Goal: Navigation & Orientation: Find specific page/section

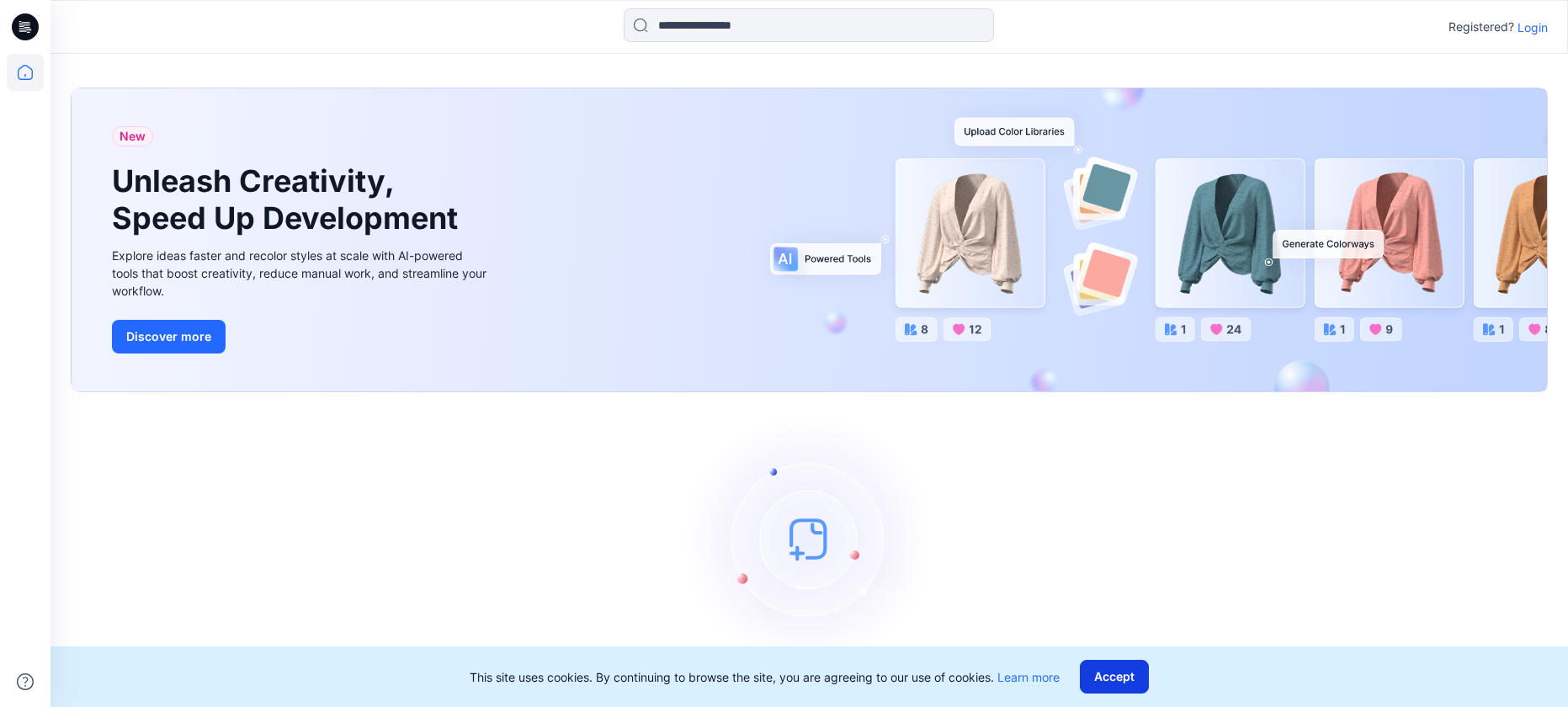
click at [1125, 669] on button "Accept" at bounding box center [1114, 677] width 69 height 34
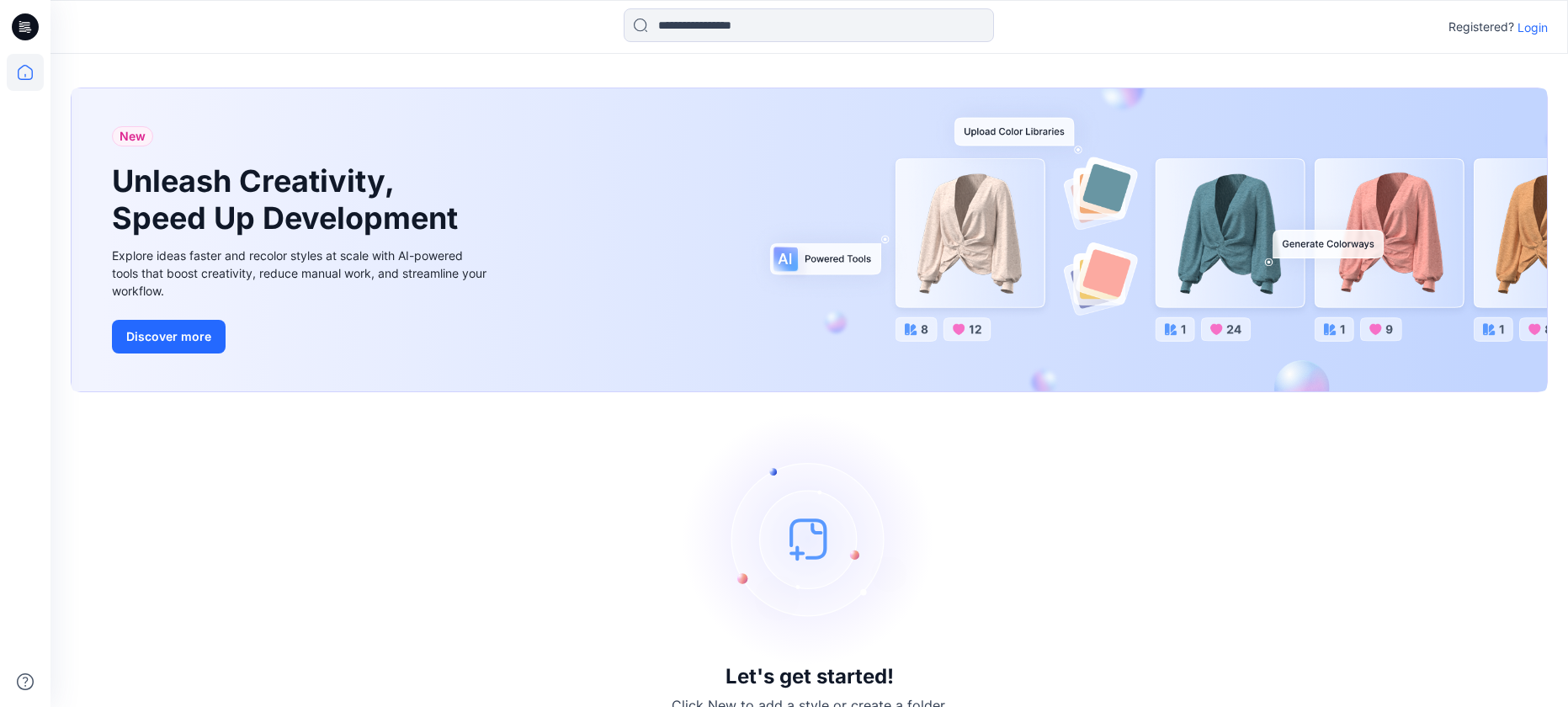
click at [1535, 33] on p "Login" at bounding box center [1533, 28] width 30 height 18
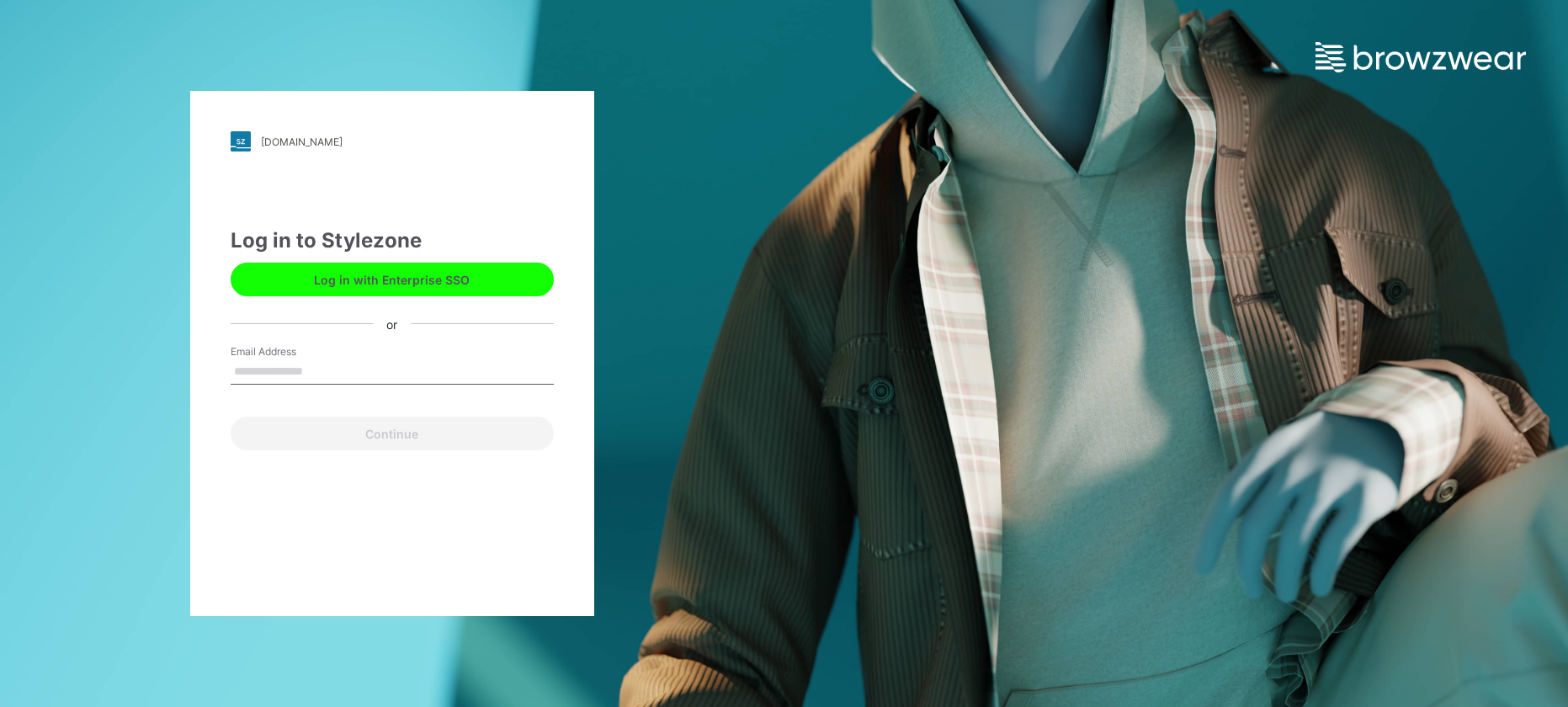
type input "**********"
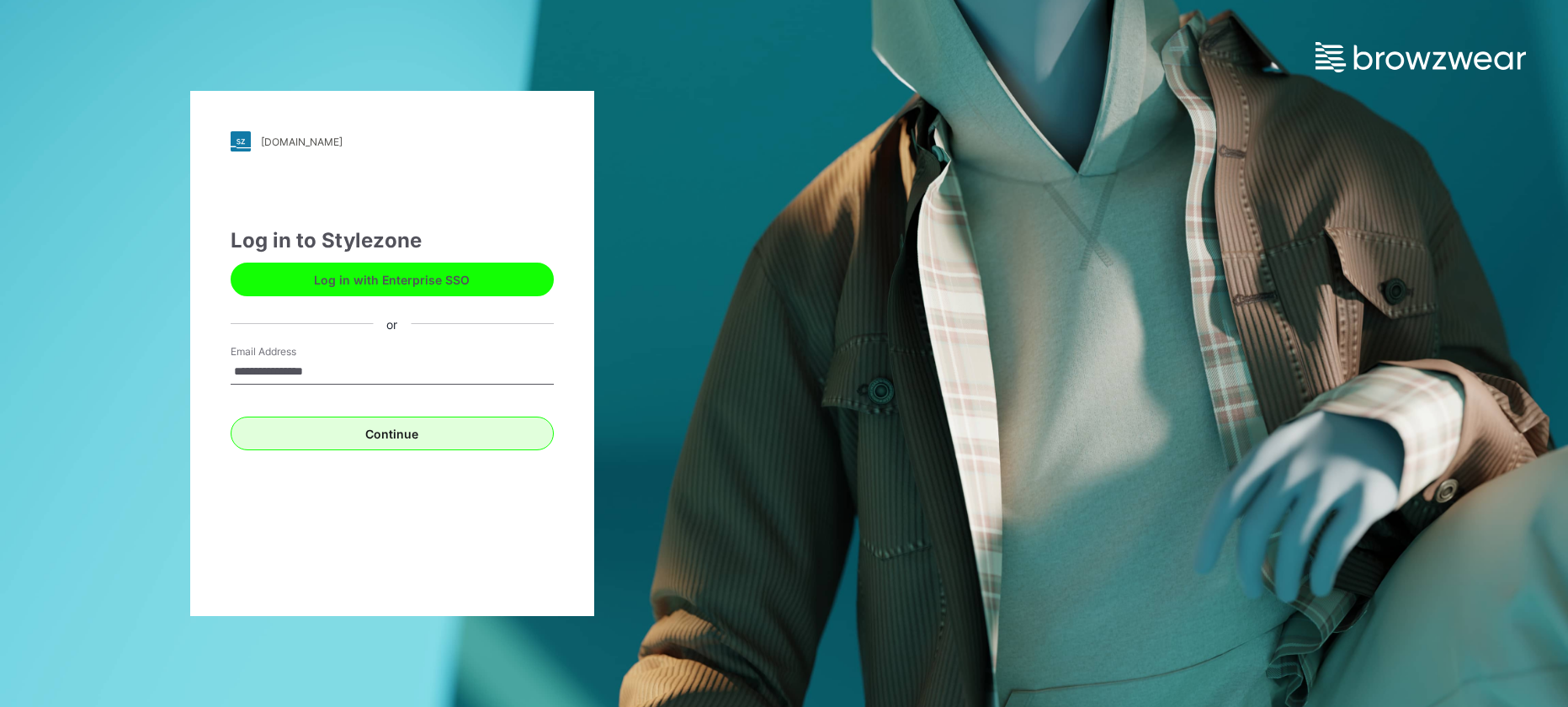
click at [358, 432] on button "Continue" at bounding box center [392, 433] width 324 height 34
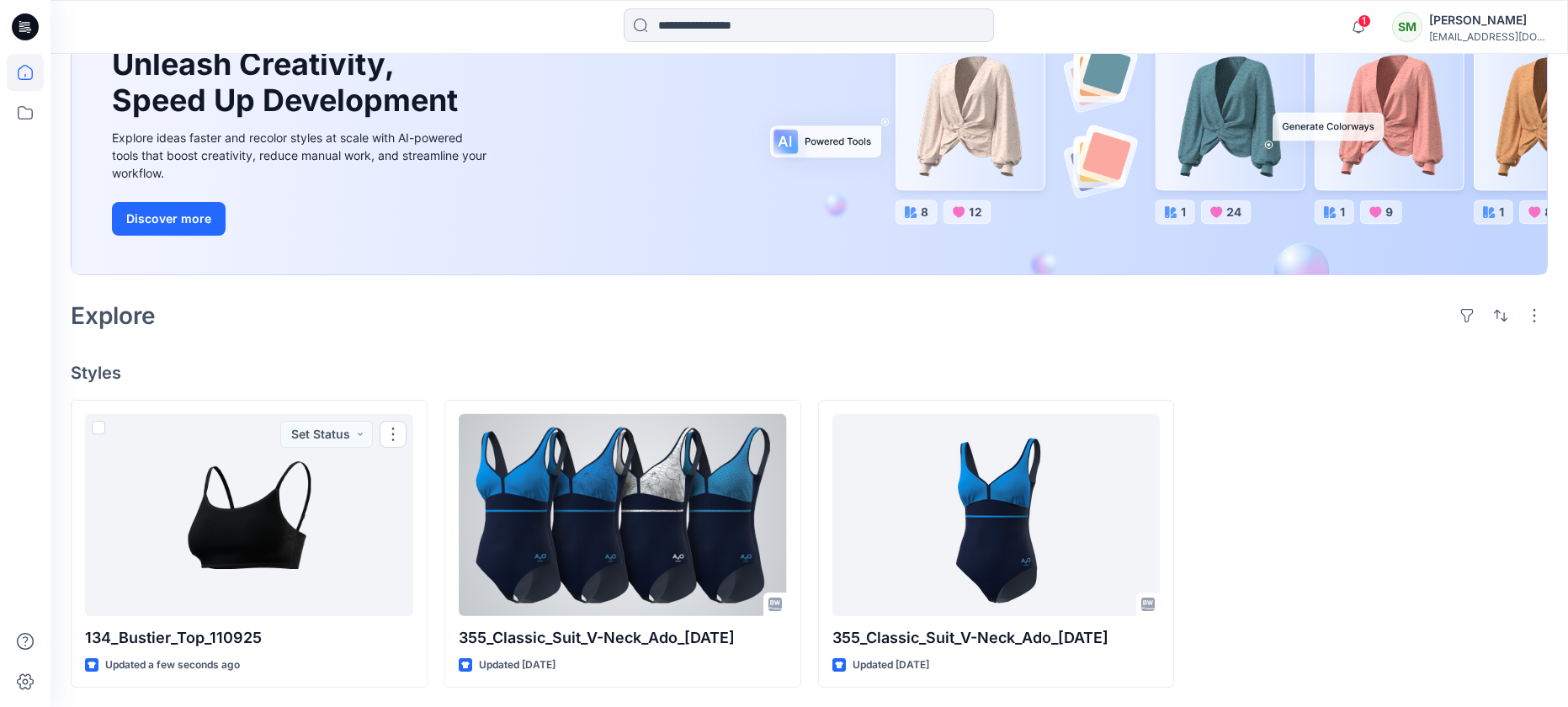
scroll to position [174, 0]
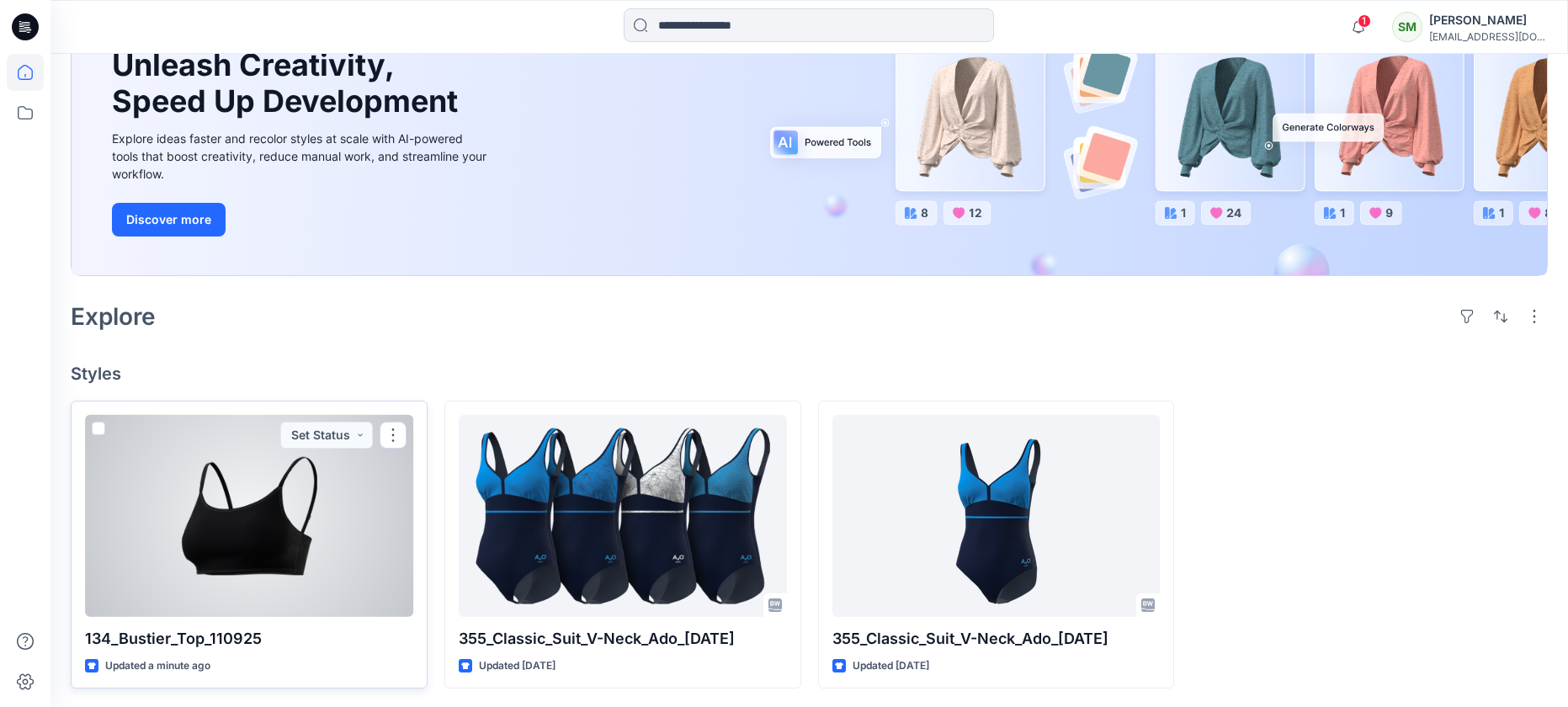
click at [269, 544] on div at bounding box center [249, 516] width 329 height 202
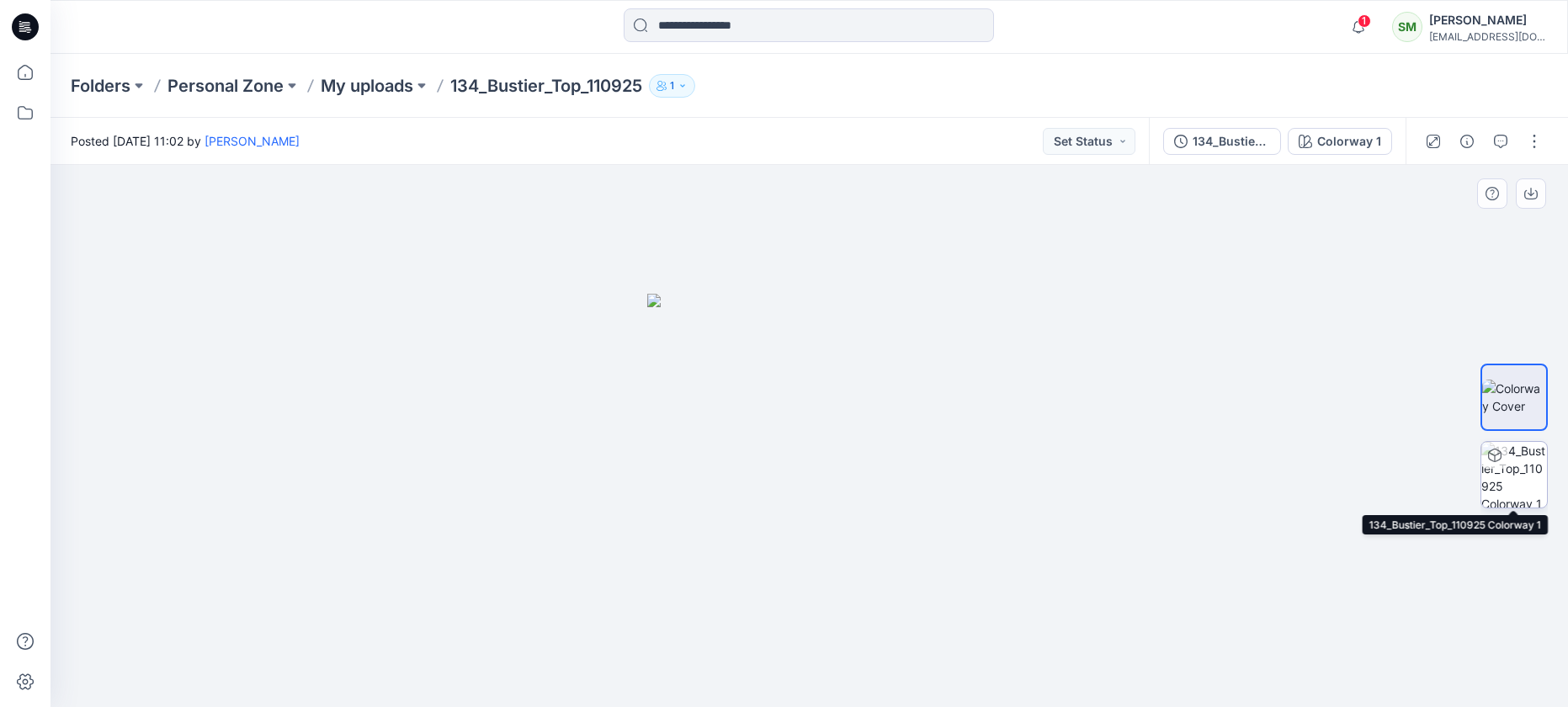
click at [1492, 475] on img at bounding box center [1515, 475] width 66 height 66
click at [1501, 457] on icon at bounding box center [1495, 455] width 13 height 13
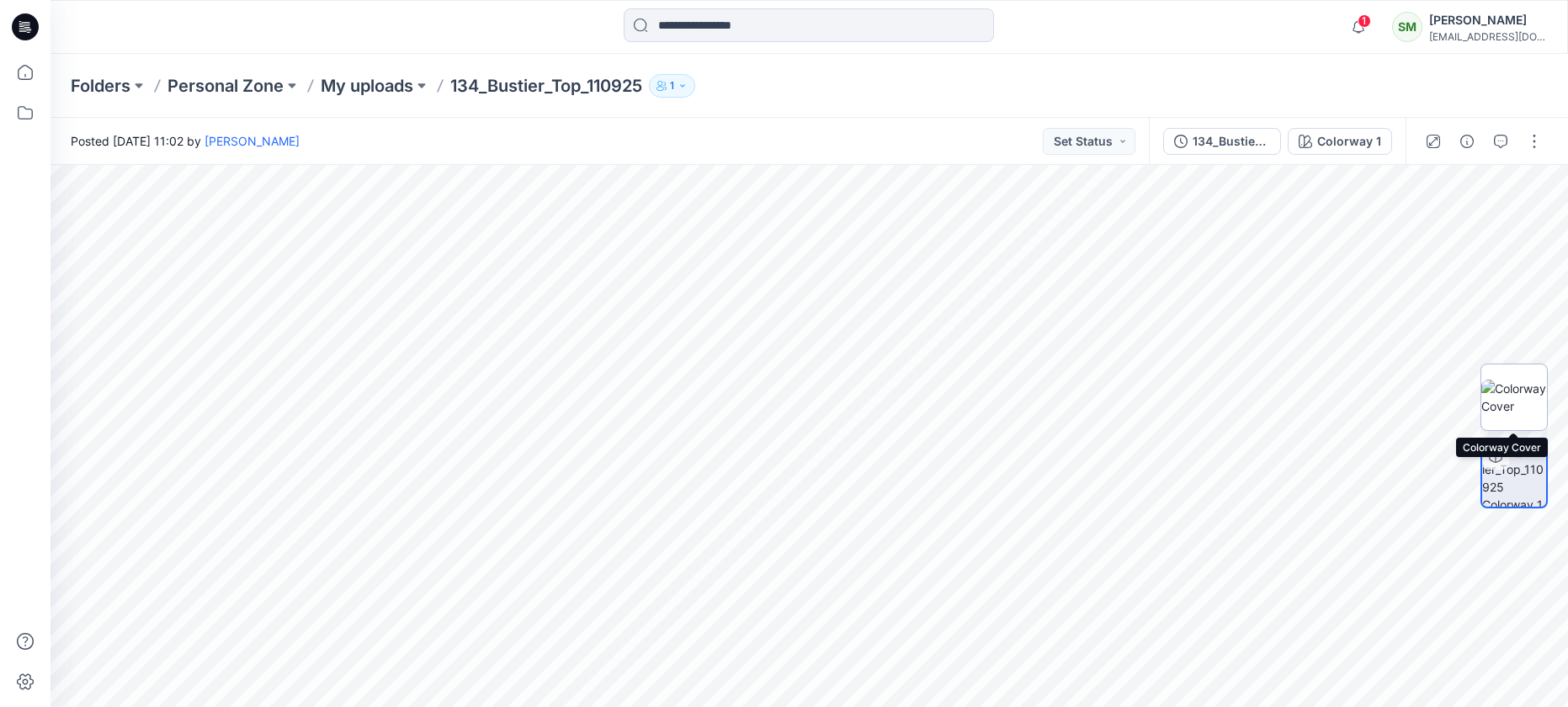
click at [1514, 388] on img at bounding box center [1515, 396] width 66 height 35
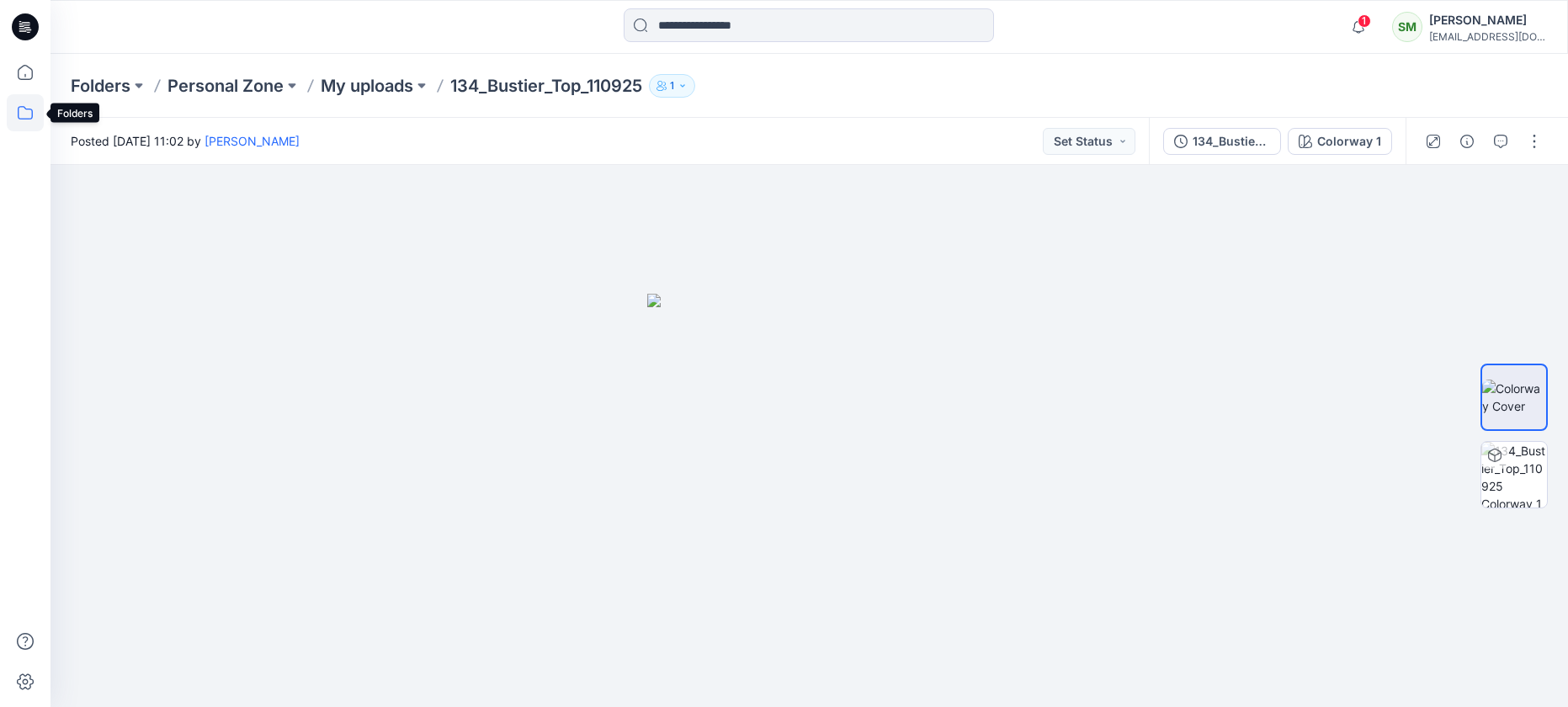
click at [23, 102] on icon at bounding box center [25, 112] width 37 height 37
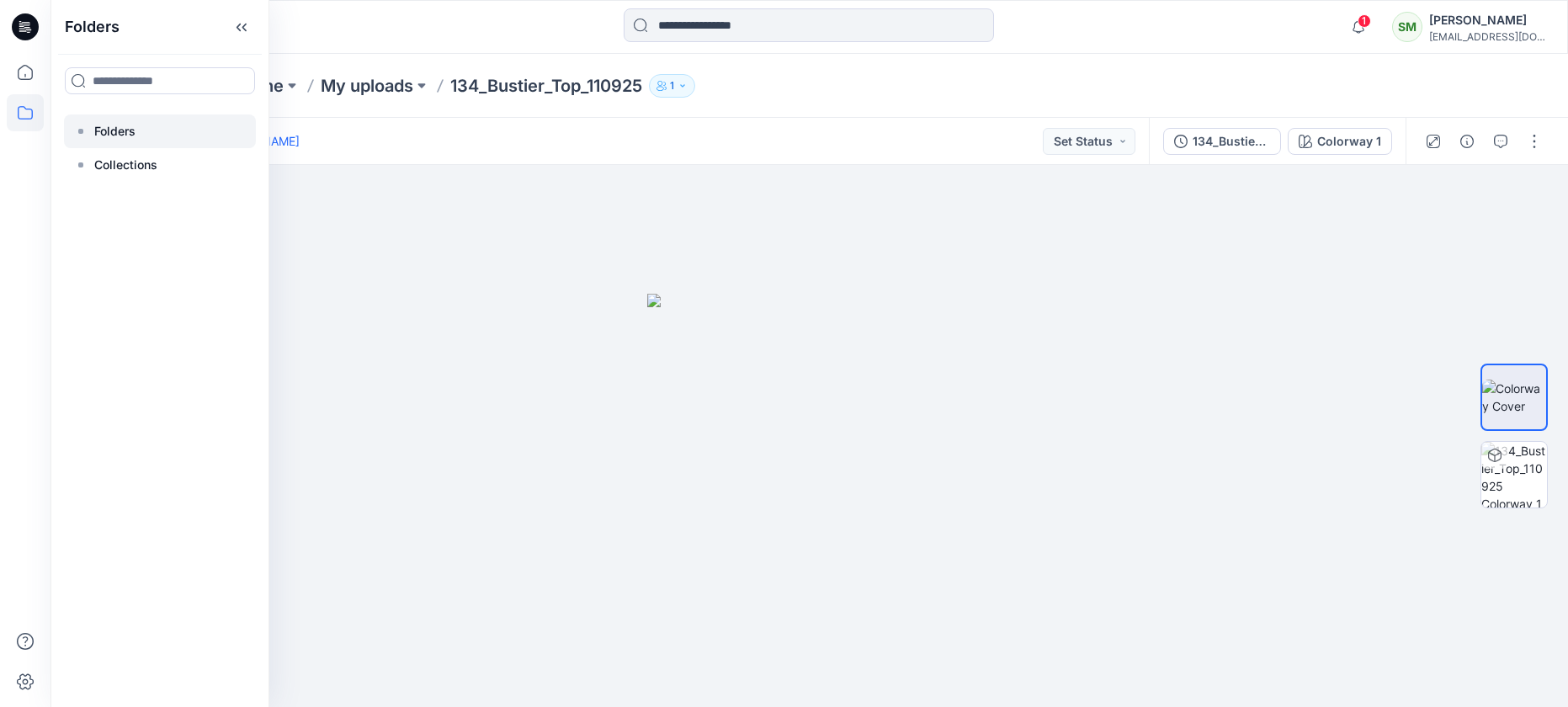
click at [127, 128] on p "Folders" at bounding box center [114, 131] width 41 height 20
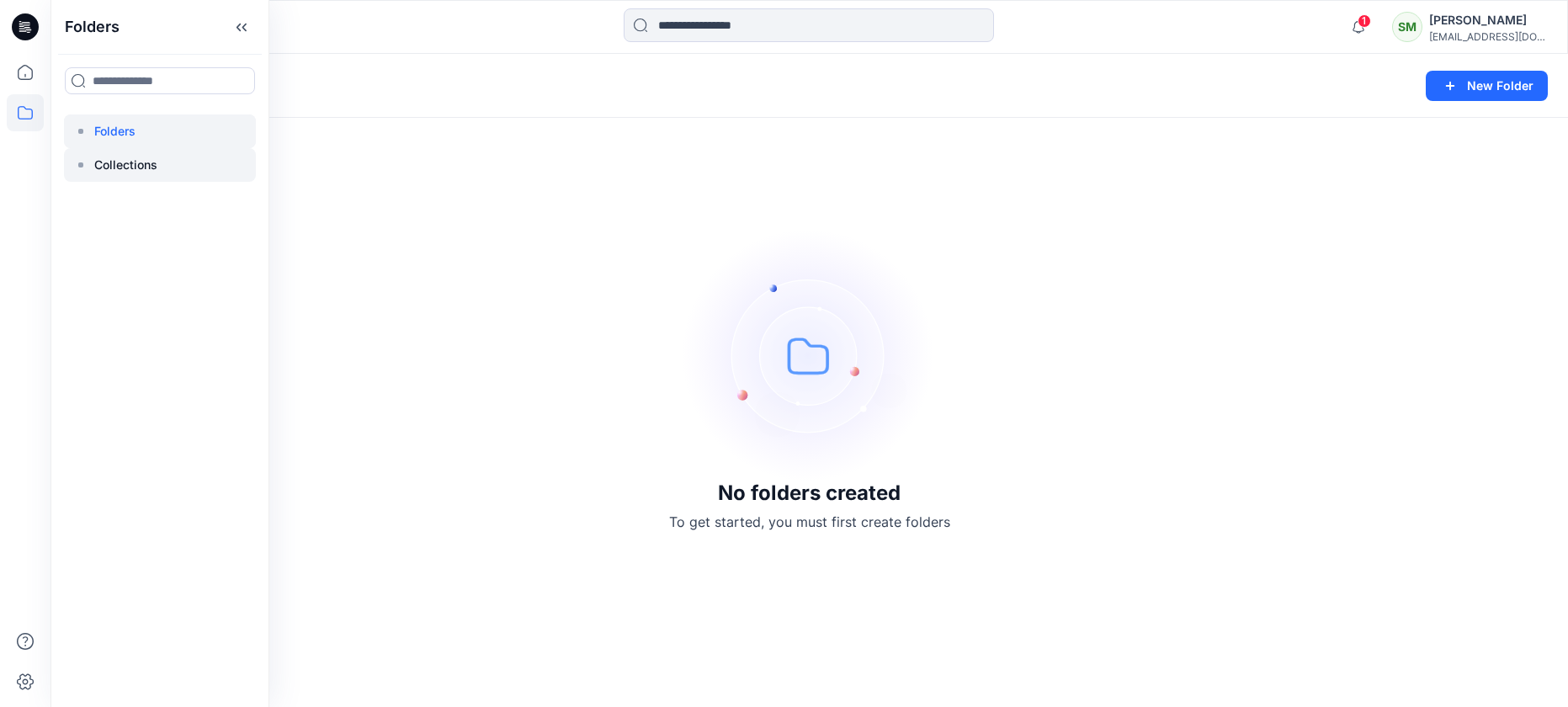
click at [121, 160] on p "Collections" at bounding box center [125, 165] width 63 height 20
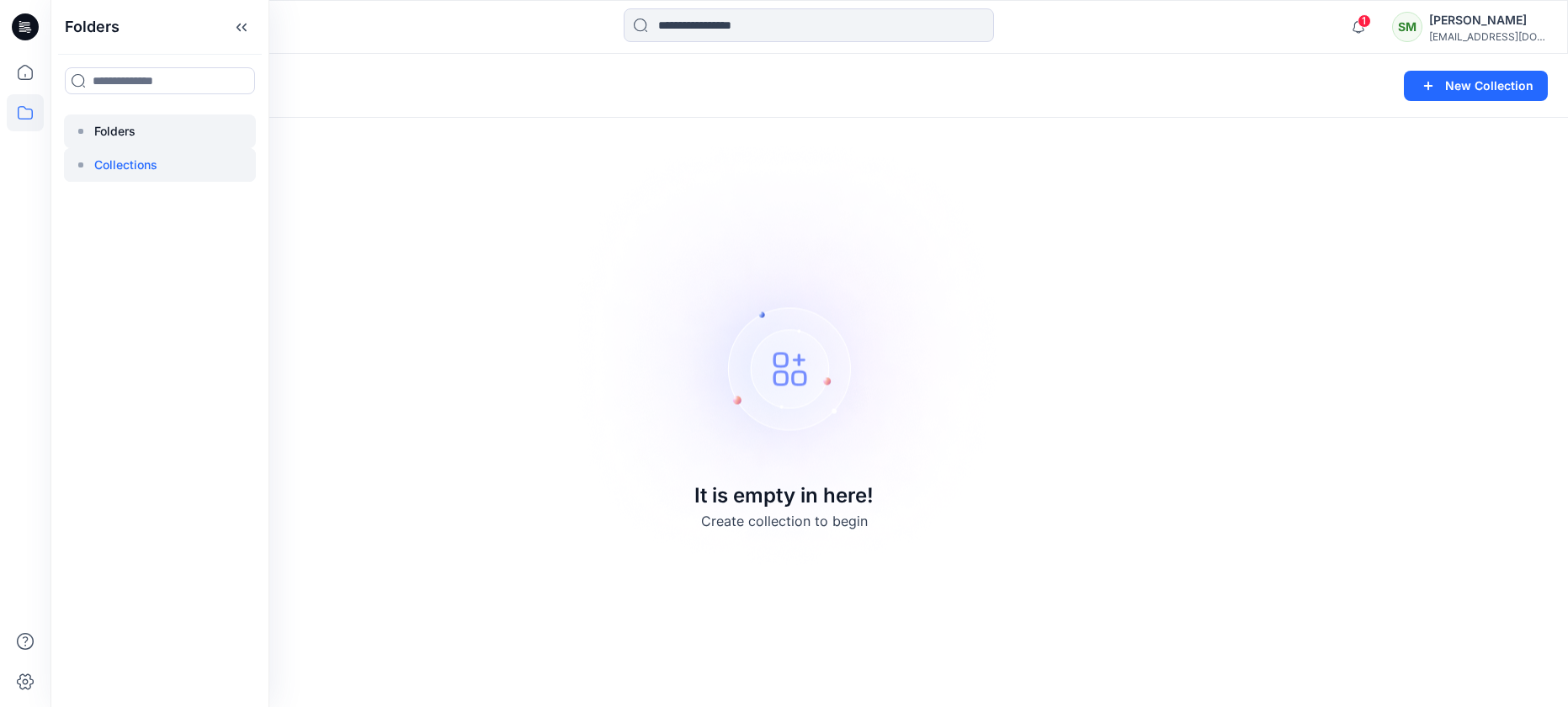
click at [121, 133] on p "Folders" at bounding box center [114, 131] width 41 height 20
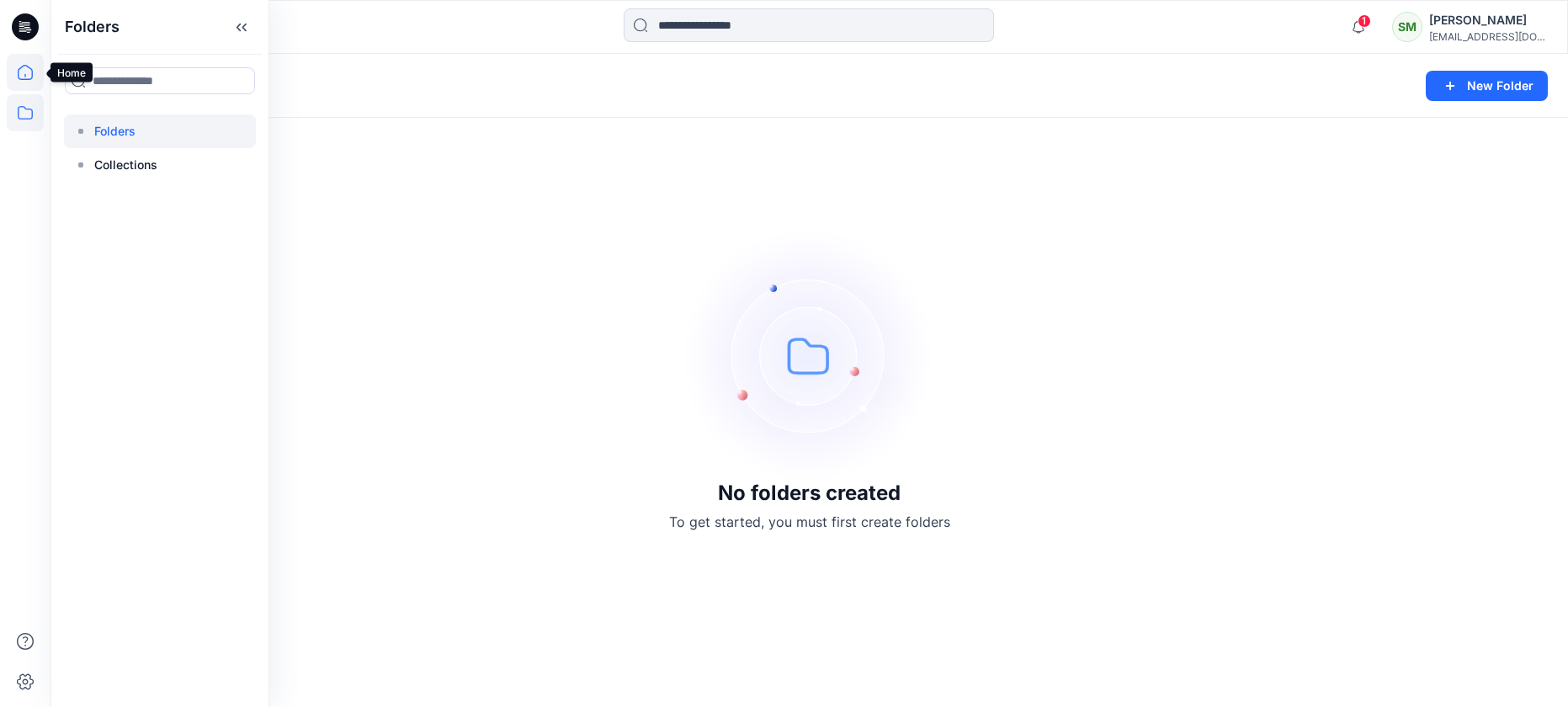
click at [29, 73] on icon at bounding box center [25, 72] width 37 height 37
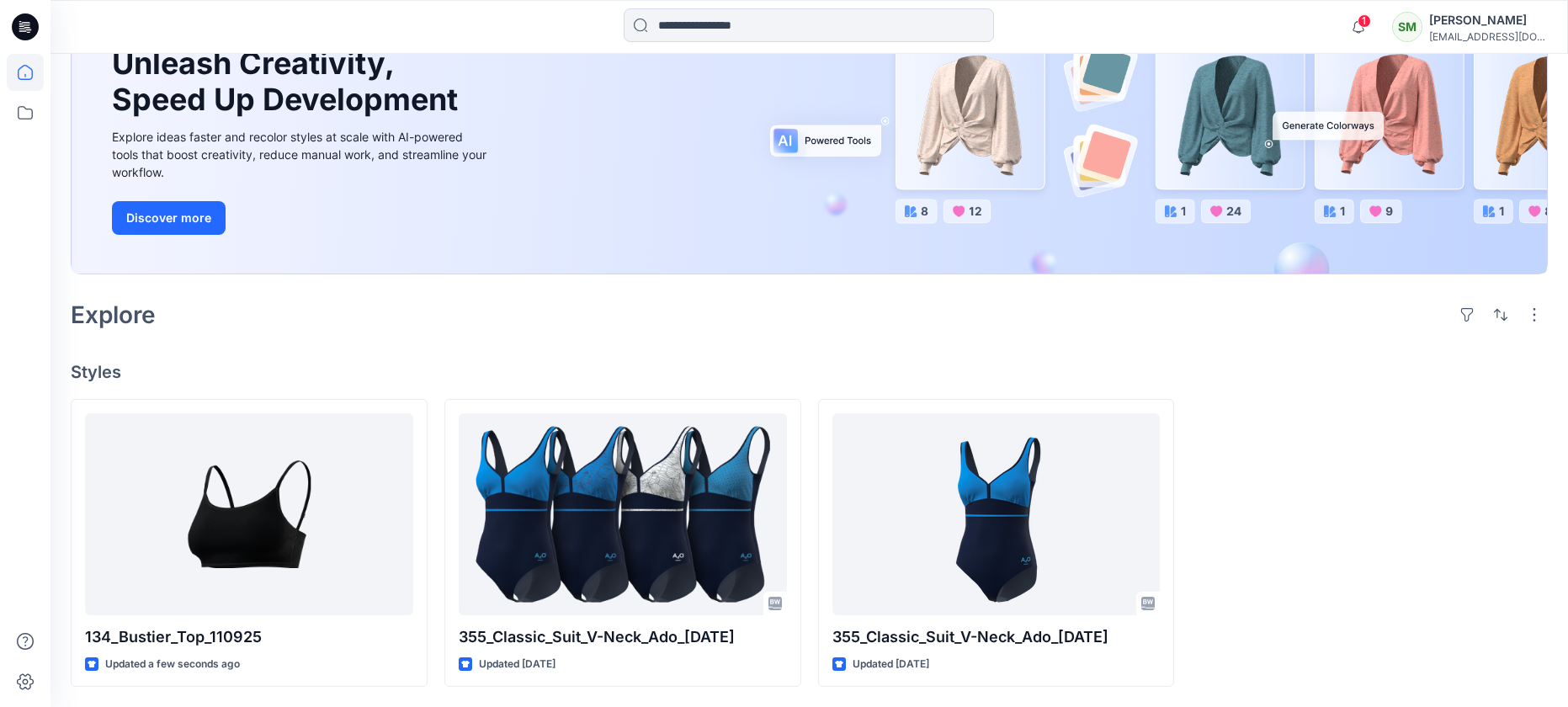
scroll to position [174, 0]
